Goal: Find specific page/section: Locate a particular part of the current website

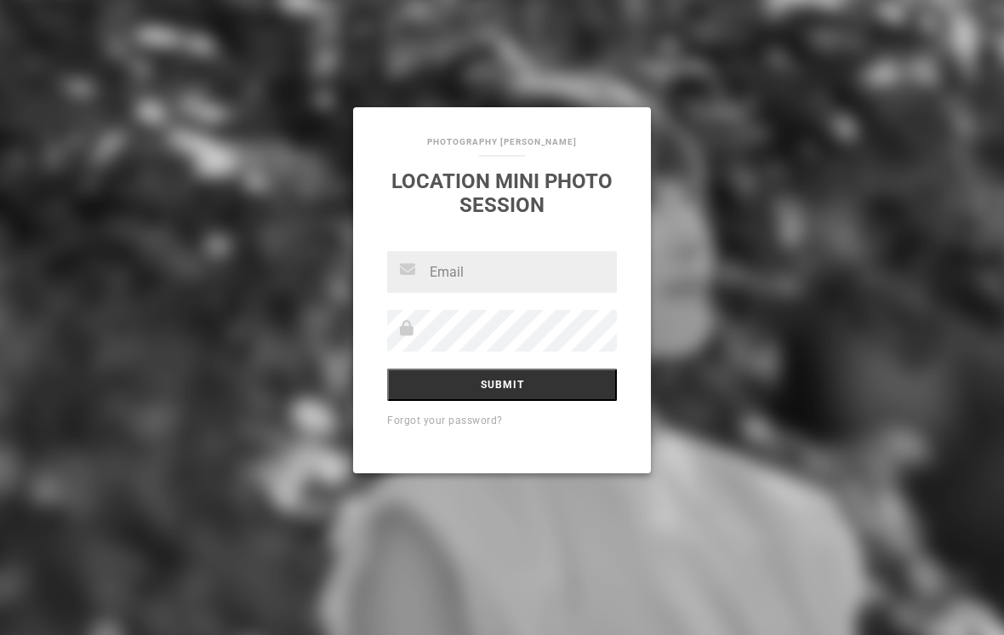
click at [484, 286] on input "text" at bounding box center [502, 272] width 230 height 42
type input "う"
type input "urano.kyoko0219"
click at [528, 391] on input "Submit" at bounding box center [502, 384] width 230 height 32
click at [527, 201] on link "Location mini Photo session" at bounding box center [501, 193] width 221 height 48
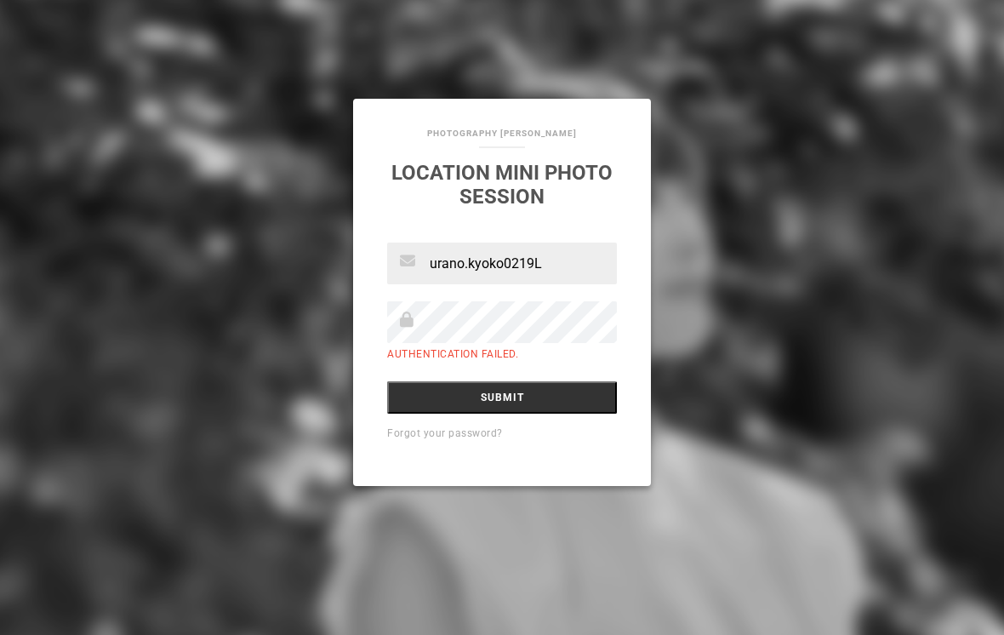
type input "urano.kyoko0219"
click at [551, 402] on input "Submit" at bounding box center [502, 397] width 230 height 32
click at [572, 260] on input "urano.kyoko0219" at bounding box center [502, 264] width 230 height 42
type input "[EMAIL_ADDRESS][DOMAIN_NAME]"
click at [535, 268] on input "[EMAIL_ADDRESS][DOMAIN_NAME]" at bounding box center [502, 264] width 230 height 42
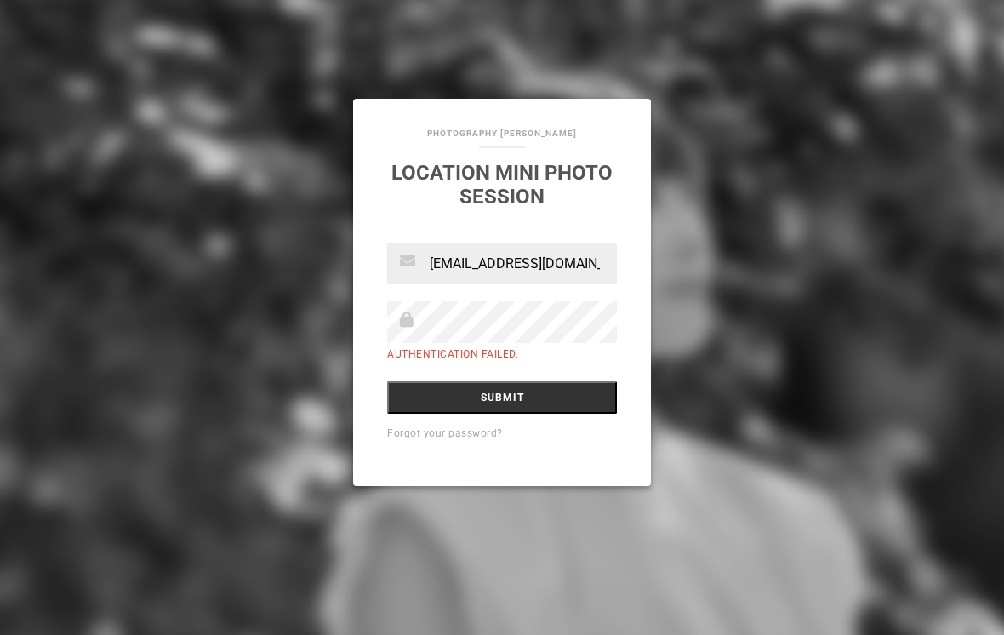
click at [543, 264] on input "[EMAIL_ADDRESS][DOMAIN_NAME]" at bounding box center [502, 264] width 230 height 42
click at [541, 266] on input "[EMAIL_ADDRESS][DOMAIN_NAME]" at bounding box center [502, 264] width 230 height 42
click at [491, 266] on input "[EMAIL_ADDRESS][DOMAIN_NAME]" at bounding box center [502, 264] width 230 height 42
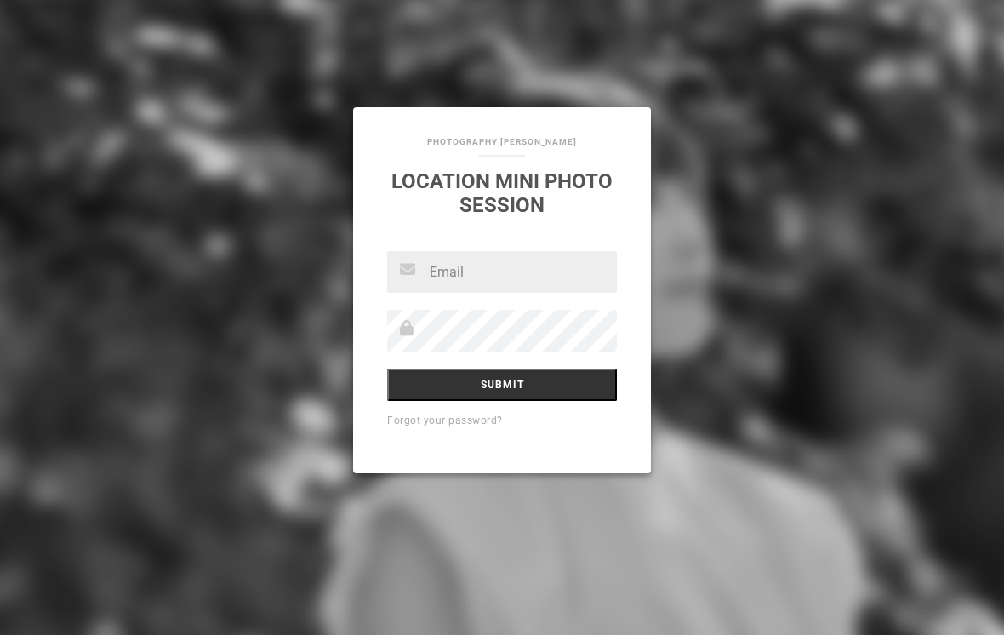
click at [485, 267] on input "text" at bounding box center [502, 272] width 230 height 42
type input "[EMAIL_ADDRESS][DOMAIN_NAME]"
click at [551, 388] on input "Submit" at bounding box center [502, 384] width 230 height 32
